Goal: Transaction & Acquisition: Purchase product/service

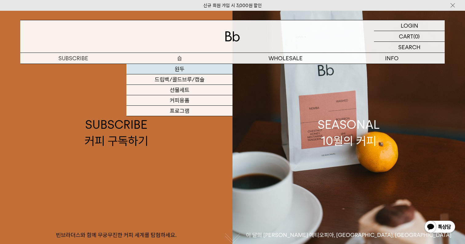
click at [180, 71] on link "원두" at bounding box center [179, 69] width 106 height 10
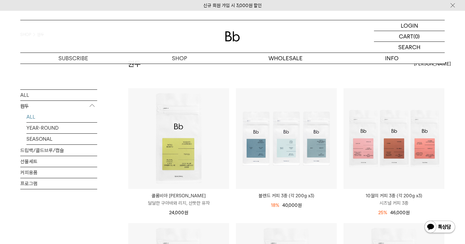
scroll to position [49, 0]
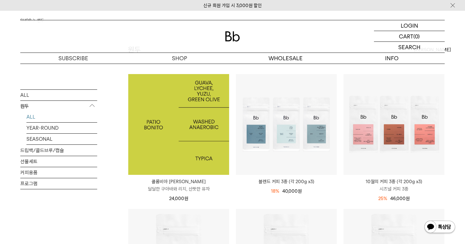
click at [163, 121] on img at bounding box center [178, 124] width 101 height 101
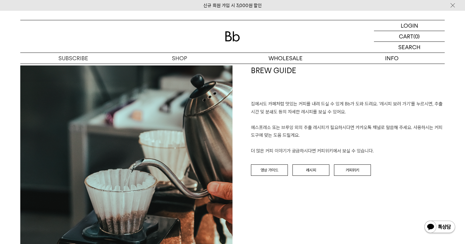
scroll to position [658, 0]
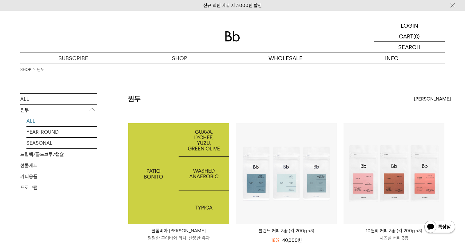
click at [205, 196] on img at bounding box center [178, 173] width 101 height 101
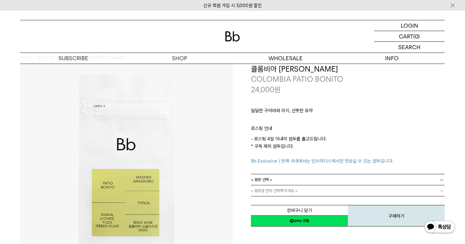
scroll to position [20, 0]
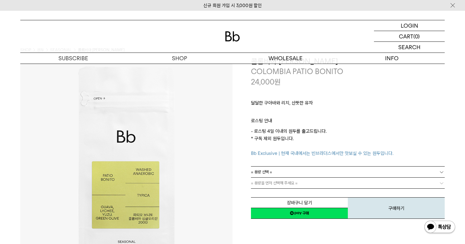
click at [273, 171] on link "= 용량 선택 =" at bounding box center [348, 172] width 194 height 11
click at [267, 185] on li "200g" at bounding box center [351, 183] width 188 height 11
click at [267, 185] on span "= 분쇄도 선택 =" at bounding box center [263, 183] width 25 height 11
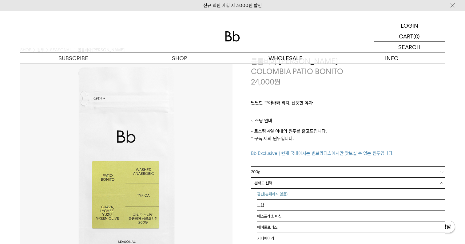
click at [263, 195] on li "홀빈(분쇄하지 않음)" at bounding box center [351, 194] width 188 height 11
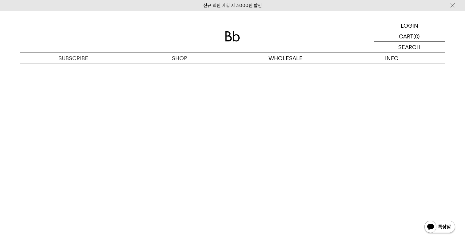
scroll to position [1041, 0]
